Goal: Transaction & Acquisition: Purchase product/service

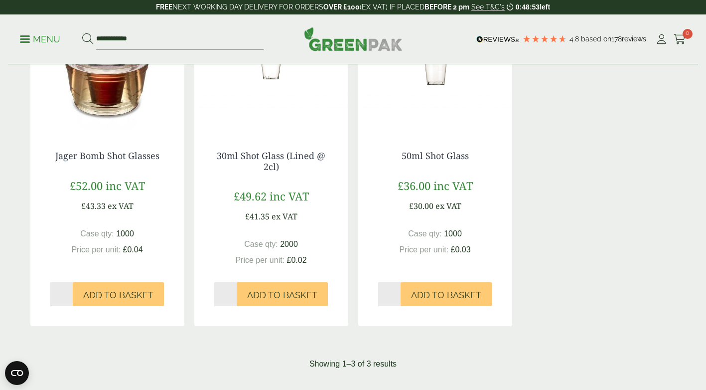
scroll to position [199, 0]
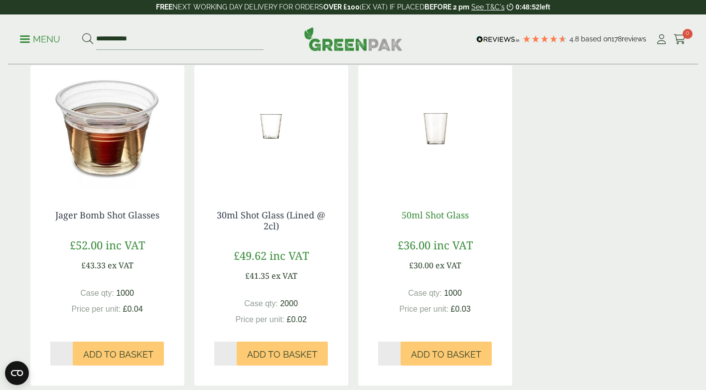
click at [427, 214] on link "50ml Shot Glass" at bounding box center [435, 215] width 67 height 12
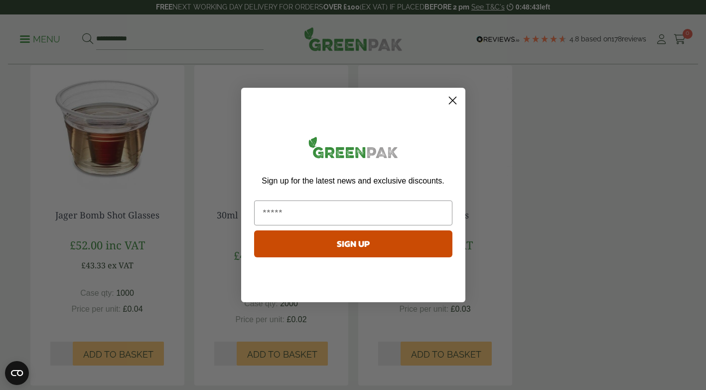
click at [457, 100] on circle "Close dialog" at bounding box center [452, 100] width 16 height 16
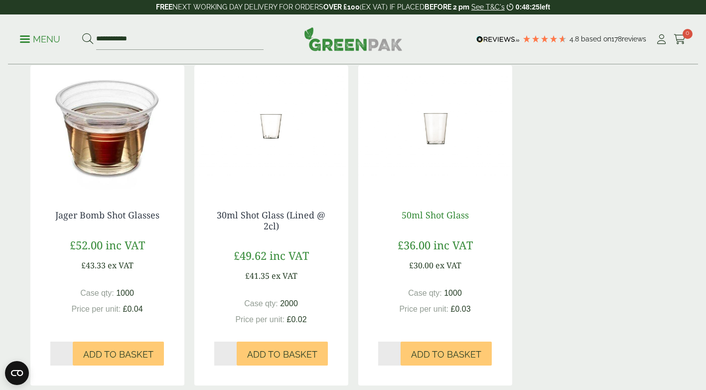
click at [442, 216] on link "50ml Shot Glass" at bounding box center [435, 215] width 67 height 12
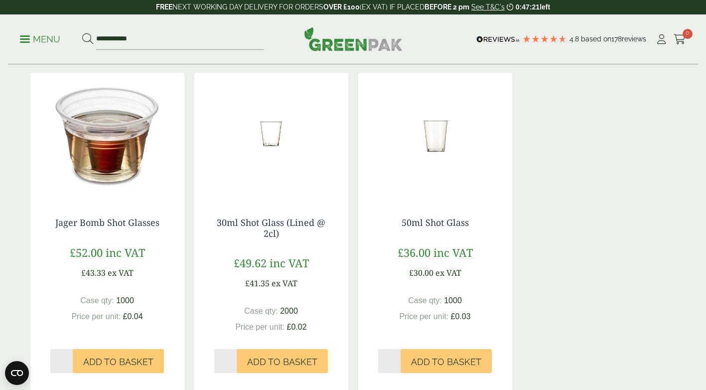
scroll to position [0, 0]
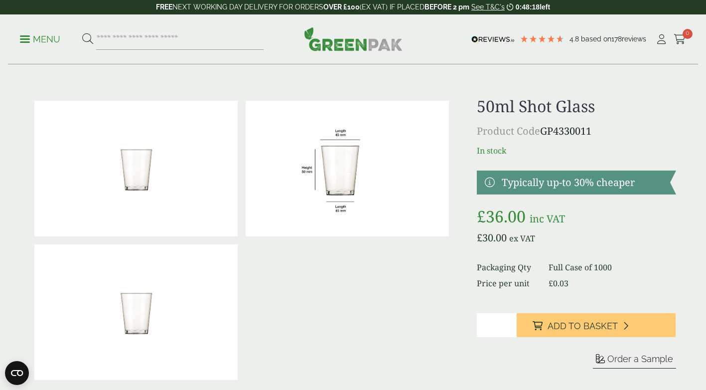
click at [341, 168] on img at bounding box center [347, 169] width 203 height 136
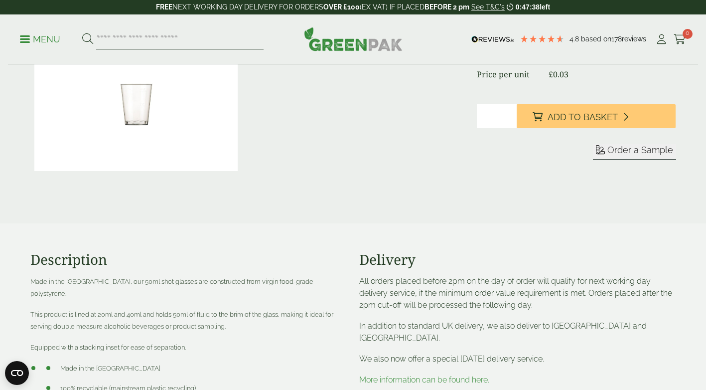
scroll to position [349, 0]
